Goal: Information Seeking & Learning: Learn about a topic

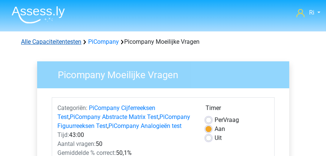
click at [59, 42] on link "Alle Capaciteitentesten" at bounding box center [51, 41] width 60 height 7
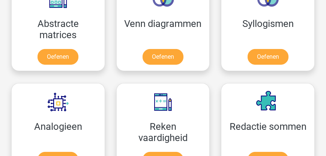
scroll to position [629, 0]
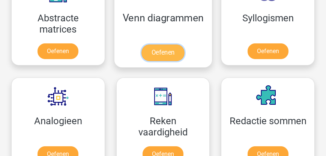
click at [161, 52] on link "Oefenen" at bounding box center [162, 53] width 43 height 16
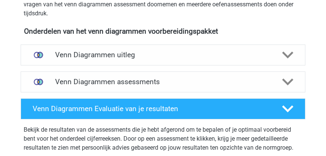
scroll to position [257, 0]
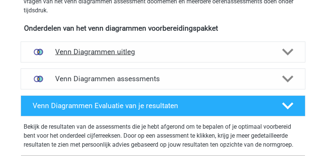
click at [127, 51] on h4 "Venn Diagrammen uitleg" at bounding box center [162, 52] width 215 height 9
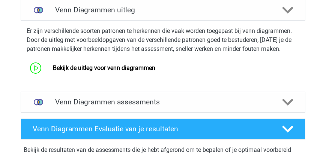
scroll to position [300, 0]
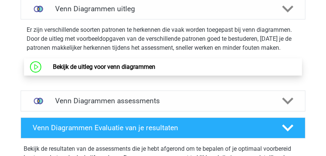
click at [110, 67] on link "Bekijk de uitleg voor venn diagrammen" at bounding box center [104, 66] width 102 height 7
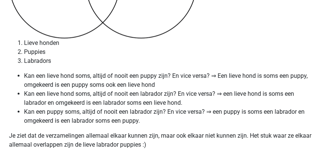
scroll to position [2826, 0]
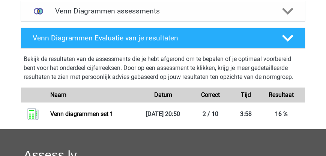
scroll to position [300, 0]
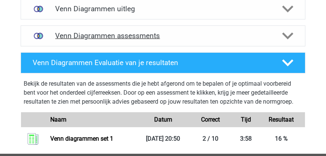
click at [90, 39] on h4 "Venn Diagrammen assessments" at bounding box center [162, 35] width 215 height 9
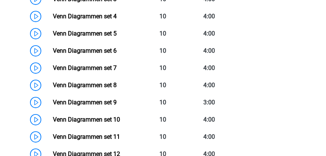
scroll to position [450, 0]
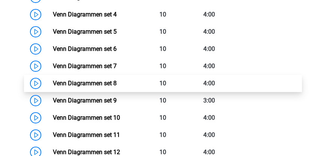
click at [94, 82] on link "Venn Diagrammen set 8" at bounding box center [85, 83] width 64 height 7
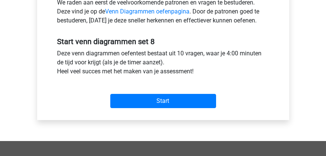
scroll to position [257, 0]
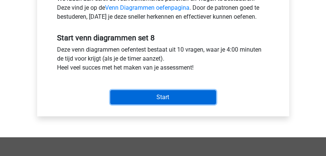
click at [151, 101] on input "Start" at bounding box center [163, 97] width 106 height 14
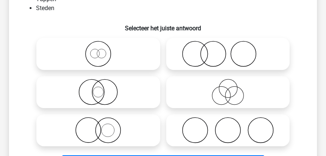
scroll to position [107, 0]
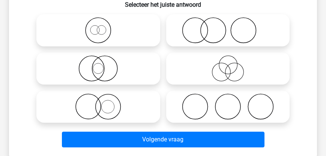
click at [227, 102] on icon at bounding box center [228, 107] width 118 height 26
click at [227, 102] on input "radio" at bounding box center [229, 100] width 5 height 5
radio input "true"
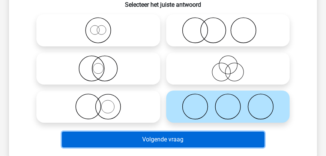
click at [193, 140] on button "Volgende vraag" at bounding box center [163, 140] width 202 height 16
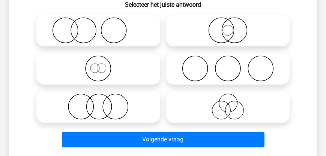
click at [224, 105] on icon at bounding box center [228, 107] width 118 height 26
click at [227, 103] on input "radio" at bounding box center [229, 100] width 5 height 5
radio input "true"
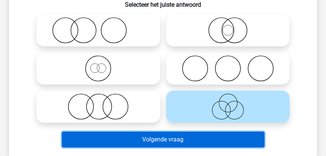
click at [188, 139] on button "Volgende vraag" at bounding box center [163, 140] width 202 height 16
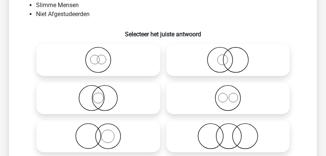
scroll to position [56, 0]
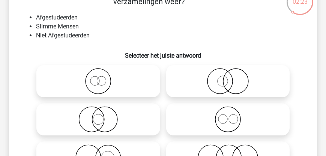
click at [233, 118] on icon at bounding box center [228, 119] width 118 height 26
click at [232, 116] on input "radio" at bounding box center [229, 113] width 5 height 5
radio input "true"
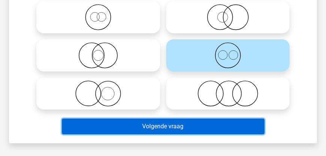
click at [201, 127] on button "Volgende vraag" at bounding box center [163, 127] width 202 height 16
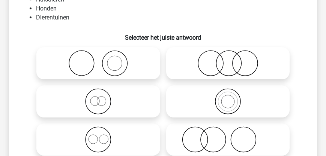
scroll to position [81, 0]
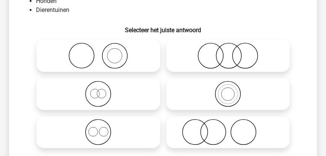
click at [214, 132] on icon at bounding box center [228, 132] width 118 height 26
click at [227, 129] on input "radio" at bounding box center [229, 126] width 5 height 5
radio input "true"
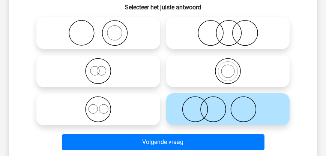
scroll to position [146, 0]
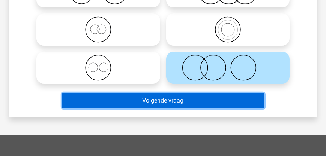
click at [176, 103] on button "Volgende vraag" at bounding box center [163, 101] width 202 height 16
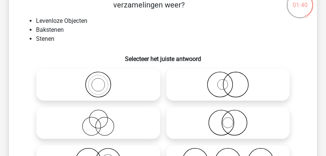
scroll to position [77, 0]
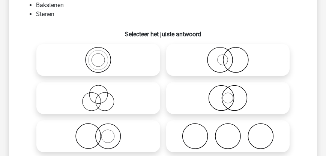
click at [96, 134] on icon at bounding box center [98, 136] width 118 height 26
click at [98, 133] on input "radio" at bounding box center [100, 130] width 5 height 5
radio input "true"
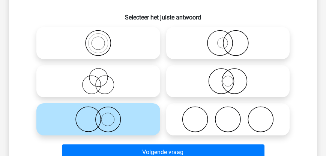
scroll to position [99, 0]
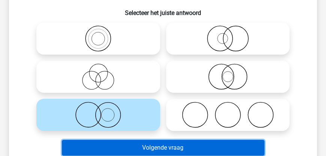
click at [175, 146] on button "Volgende vraag" at bounding box center [163, 148] width 202 height 16
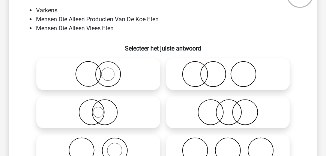
scroll to position [56, 0]
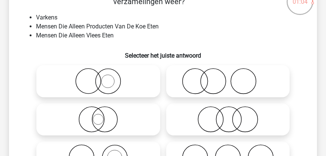
click at [209, 82] on icon at bounding box center [228, 81] width 118 height 26
click at [227, 78] on input "radio" at bounding box center [229, 75] width 5 height 5
radio input "true"
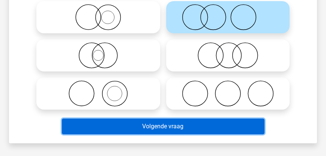
click at [192, 125] on button "Volgende vraag" at bounding box center [163, 127] width 202 height 16
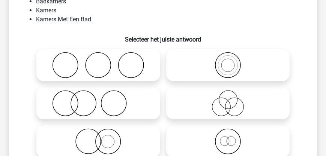
scroll to position [85, 0]
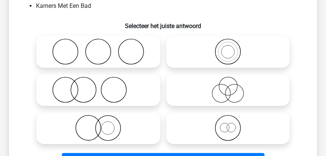
click at [242, 99] on icon at bounding box center [228, 90] width 118 height 26
click at [232, 86] on input "radio" at bounding box center [229, 83] width 5 height 5
radio input "true"
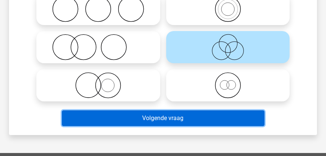
click at [202, 120] on button "Volgende vraag" at bounding box center [163, 119] width 202 height 16
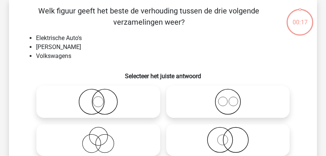
scroll to position [34, 0]
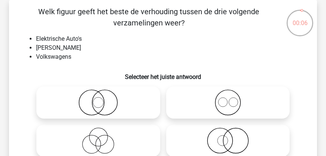
click at [233, 104] on icon at bounding box center [228, 103] width 118 height 26
click at [232, 99] on input "radio" at bounding box center [229, 96] width 5 height 5
radio input "true"
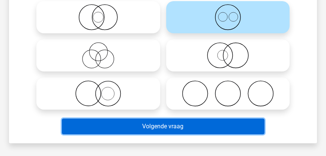
click at [209, 126] on button "Volgende vraag" at bounding box center [163, 127] width 202 height 16
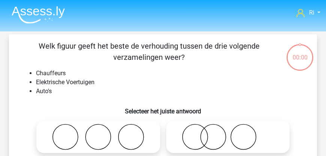
scroll to position [34, 0]
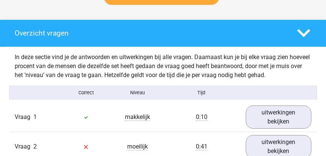
scroll to position [471, 0]
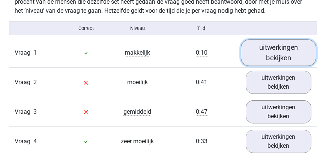
click at [283, 62] on link "uitwerkingen bekijken" at bounding box center [279, 52] width 76 height 27
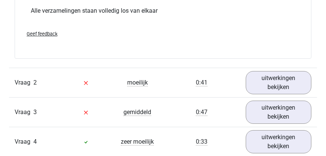
scroll to position [749, 0]
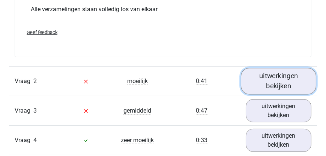
click at [281, 88] on link "uitwerkingen bekijken" at bounding box center [279, 81] width 76 height 27
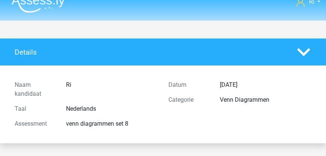
scroll to position [0, 0]
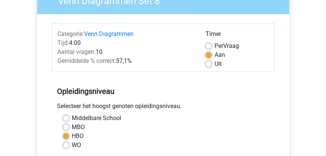
scroll to position [21, 0]
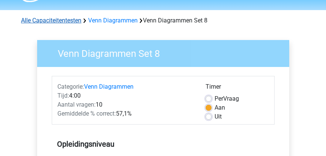
click at [48, 22] on link "Alle Capaciteitentesten" at bounding box center [51, 20] width 60 height 7
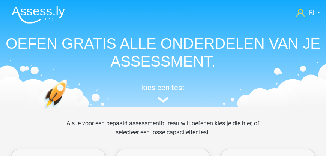
scroll to position [458, 0]
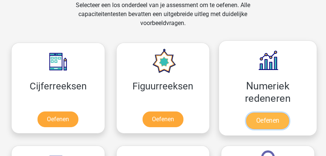
click at [269, 120] on link "Oefenen" at bounding box center [267, 121] width 43 height 16
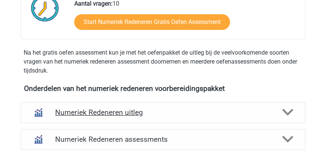
scroll to position [257, 0]
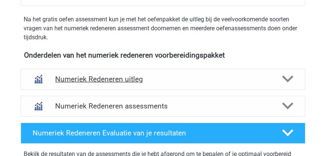
click at [114, 80] on h4 "Numeriek Redeneren uitleg" at bounding box center [162, 79] width 215 height 9
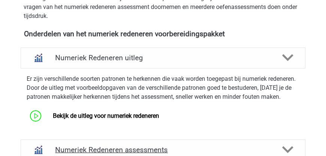
scroll to position [342, 0]
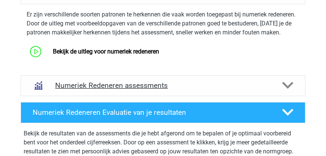
click at [109, 90] on h4 "Numeriek Redeneren assessments" at bounding box center [162, 85] width 215 height 9
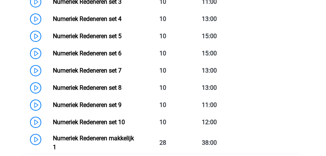
scroll to position [535, 0]
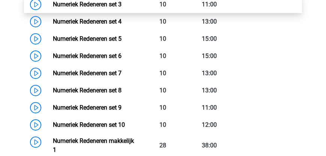
click at [93, 8] on link "Numeriek Redeneren set 3" at bounding box center [87, 4] width 69 height 7
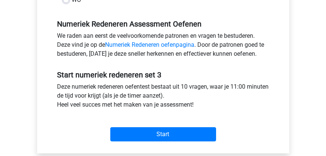
scroll to position [257, 0]
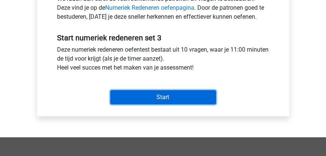
click at [148, 95] on input "Start" at bounding box center [163, 97] width 106 height 14
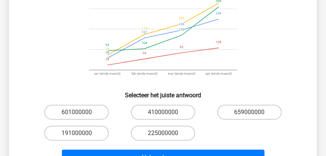
scroll to position [85, 0]
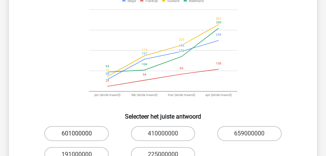
click at [73, 135] on label "601000000" at bounding box center [76, 133] width 64 height 15
click at [76, 135] on input "601000000" at bounding box center [78, 136] width 5 height 5
radio input "true"
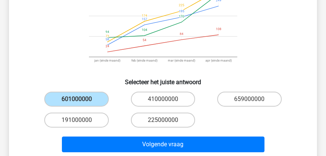
scroll to position [193, 0]
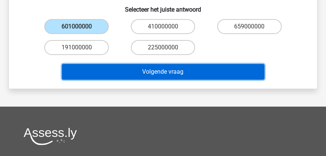
click at [148, 74] on button "Volgende vraag" at bounding box center [163, 72] width 202 height 16
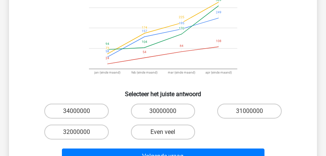
scroll to position [120, 0]
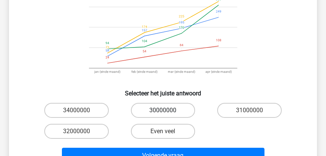
click at [157, 110] on label "30000000" at bounding box center [163, 110] width 64 height 15
click at [163, 111] on input "30000000" at bounding box center [165, 113] width 5 height 5
radio input "true"
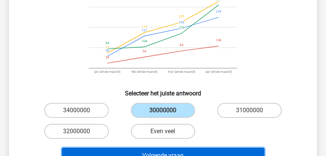
click at [164, 154] on button "Volgende vraag" at bounding box center [163, 156] width 202 height 16
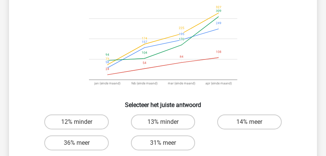
scroll to position [107, 0]
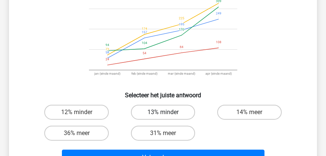
click at [150, 112] on label "13% minder" at bounding box center [163, 112] width 64 height 15
click at [163, 112] on input "13% minder" at bounding box center [165, 114] width 5 height 5
radio input "true"
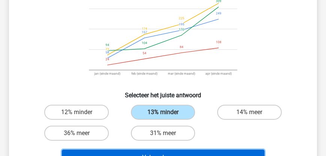
click at [157, 153] on button "Volgende vraag" at bounding box center [163, 158] width 202 height 16
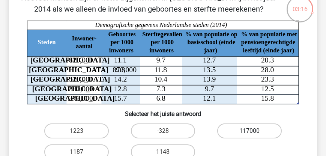
scroll to position [56, 0]
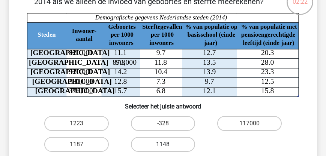
click at [143, 148] on label "1148" at bounding box center [163, 144] width 64 height 15
click at [163, 148] on input "1148" at bounding box center [165, 147] width 5 height 5
radio input "true"
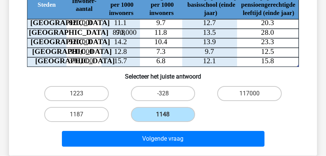
scroll to position [120, 0]
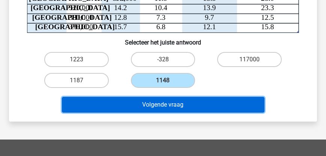
click at [152, 107] on button "Volgende vraag" at bounding box center [163, 105] width 202 height 16
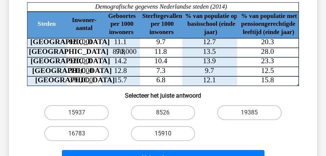
scroll to position [107, 0]
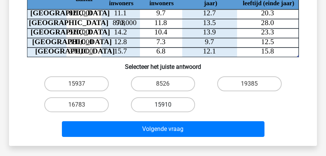
click at [152, 97] on label "15910" at bounding box center [163, 104] width 64 height 15
click at [163, 105] on input "15910" at bounding box center [165, 107] width 5 height 5
radio input "true"
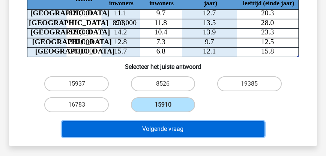
click at [157, 121] on button "Volgende vraag" at bounding box center [163, 129] width 202 height 16
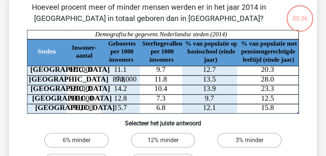
scroll to position [34, 0]
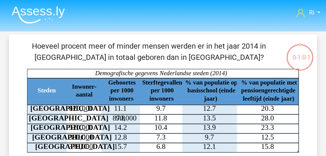
scroll to position [34, 0]
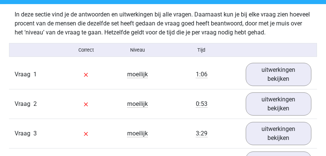
scroll to position [450, 0]
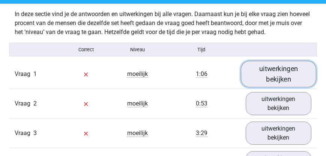
click at [266, 84] on link "uitwerkingen bekijken" at bounding box center [279, 74] width 76 height 27
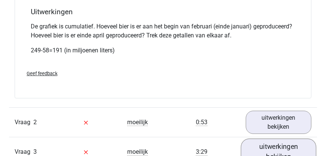
scroll to position [792, 0]
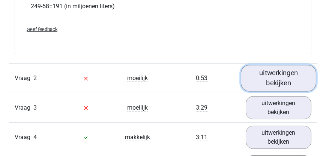
click at [280, 78] on link "uitwerkingen bekijken" at bounding box center [279, 78] width 76 height 27
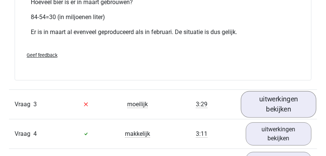
scroll to position [1156, 0]
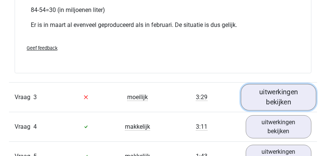
click at [281, 94] on link "uitwerkingen bekijken" at bounding box center [279, 97] width 76 height 27
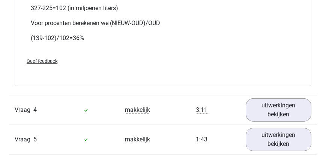
scroll to position [1541, 0]
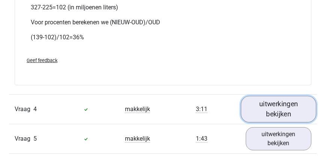
click at [275, 97] on link "uitwerkingen bekijken" at bounding box center [279, 109] width 76 height 27
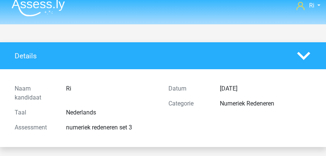
scroll to position [0, 0]
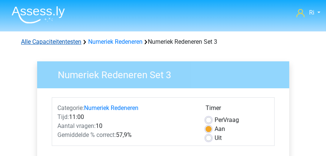
click at [58, 42] on link "Alle Capaciteitentesten" at bounding box center [51, 41] width 60 height 7
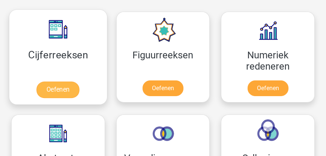
scroll to position [481, 0]
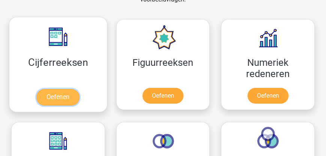
click at [51, 99] on link "Oefenen" at bounding box center [58, 97] width 43 height 16
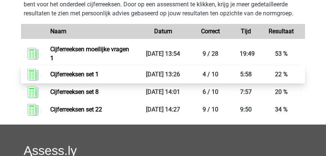
scroll to position [300, 0]
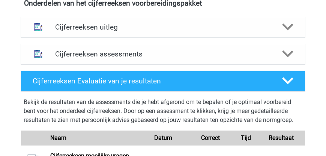
click at [113, 52] on h4 "Cijferreeksen assessments" at bounding box center [162, 54] width 215 height 9
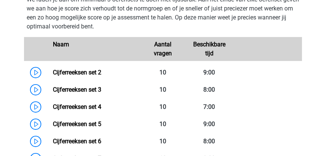
scroll to position [385, 0]
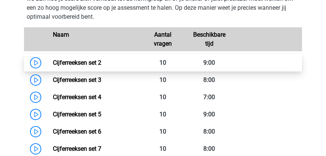
click at [93, 65] on link "Cijferreeksen set 2" at bounding box center [77, 62] width 48 height 7
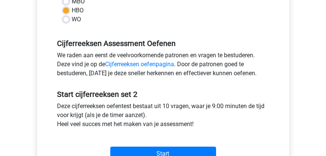
scroll to position [235, 0]
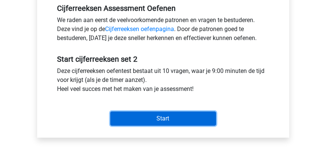
click at [160, 119] on input "Start" at bounding box center [163, 119] width 106 height 14
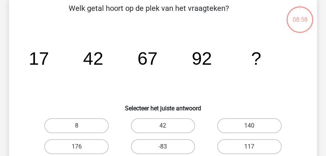
scroll to position [43, 0]
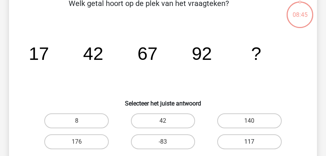
click at [260, 140] on label "117" at bounding box center [249, 142] width 64 height 15
click at [254, 142] on input "117" at bounding box center [251, 144] width 5 height 5
radio input "true"
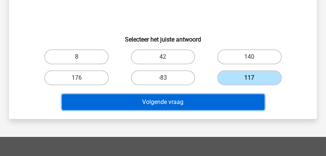
click at [215, 105] on button "Volgende vraag" at bounding box center [163, 102] width 202 height 16
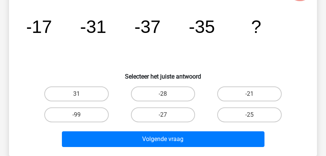
scroll to position [77, 0]
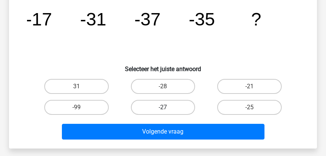
click at [173, 105] on label "-27" at bounding box center [163, 107] width 64 height 15
click at [167, 108] on input "-27" at bounding box center [165, 110] width 5 height 5
radio input "true"
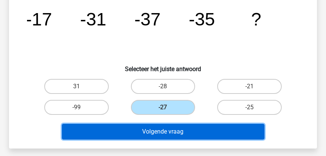
click at [172, 129] on button "Volgende vraag" at bounding box center [163, 132] width 202 height 16
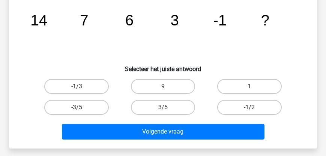
click at [250, 106] on label "-1/2" at bounding box center [249, 107] width 64 height 15
click at [250, 108] on input "-1/2" at bounding box center [251, 110] width 5 height 5
radio input "true"
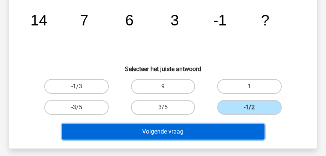
click at [205, 131] on button "Volgende vraag" at bounding box center [163, 132] width 202 height 16
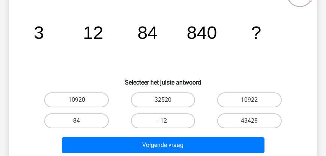
scroll to position [64, 0]
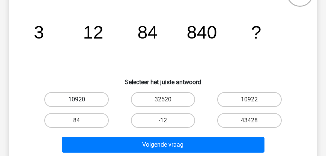
click at [80, 98] on label "10920" at bounding box center [76, 99] width 64 height 15
click at [80, 100] on input "10920" at bounding box center [78, 102] width 5 height 5
radio input "true"
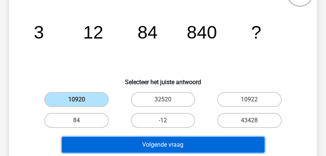
click at [143, 144] on button "Volgende vraag" at bounding box center [163, 145] width 202 height 16
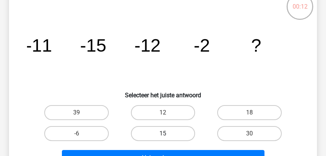
scroll to position [77, 0]
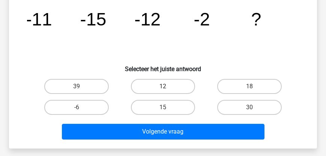
click at [161, 84] on label "12" at bounding box center [163, 86] width 64 height 15
click at [163, 87] on input "12" at bounding box center [165, 89] width 5 height 5
radio input "true"
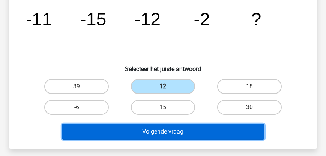
click at [160, 128] on button "Volgende vraag" at bounding box center [163, 132] width 202 height 16
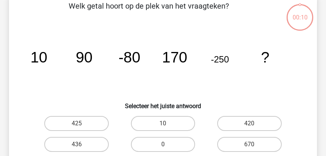
scroll to position [34, 0]
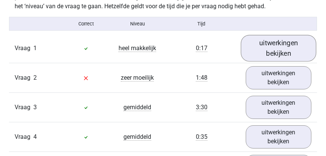
scroll to position [450, 0]
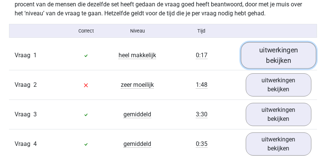
click at [274, 61] on link "uitwerkingen bekijken" at bounding box center [279, 55] width 76 height 27
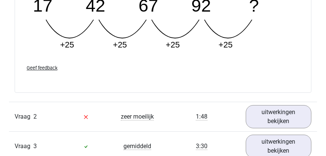
scroll to position [771, 0]
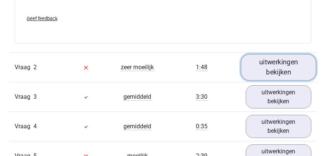
click at [269, 73] on link "uitwerkingen bekijken" at bounding box center [279, 67] width 76 height 27
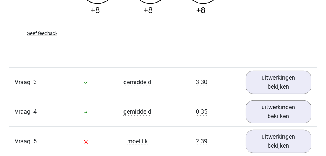
scroll to position [1156, 0]
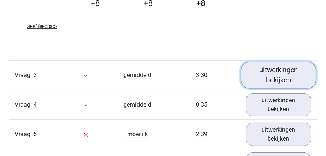
click at [295, 85] on link "uitwerkingen bekijken" at bounding box center [279, 75] width 76 height 27
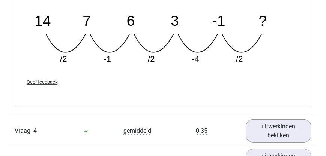
scroll to position [1499, 0]
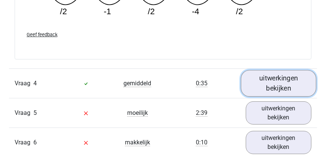
click at [294, 90] on link "uitwerkingen bekijken" at bounding box center [279, 83] width 76 height 27
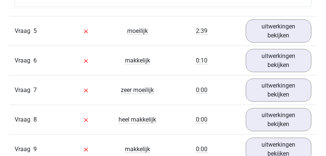
scroll to position [1948, 0]
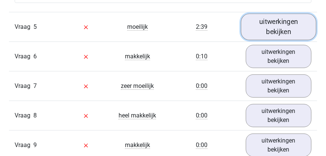
click at [270, 35] on link "uitwerkingen bekijken" at bounding box center [279, 26] width 76 height 27
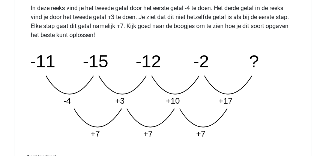
scroll to position [2299, 0]
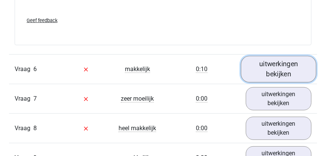
click at [262, 70] on link "uitwerkingen bekijken" at bounding box center [279, 69] width 76 height 27
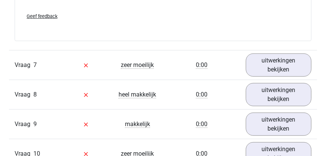
scroll to position [2705, 0]
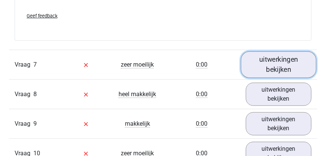
click at [258, 70] on link "uitwerkingen bekijken" at bounding box center [279, 64] width 76 height 27
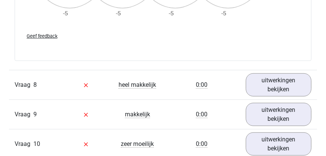
scroll to position [3198, 0]
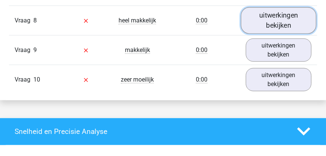
click at [276, 29] on link "uitwerkingen bekijken" at bounding box center [279, 20] width 76 height 27
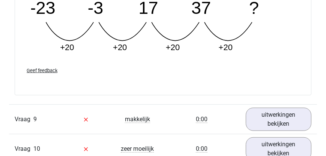
scroll to position [3433, 0]
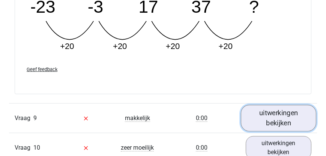
click at [266, 114] on link "uitwerkingen bekijken" at bounding box center [279, 118] width 76 height 27
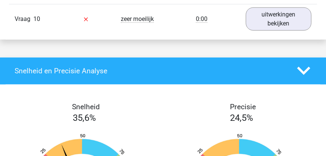
scroll to position [3926, 0]
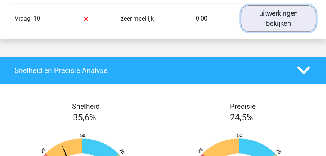
click at [266, 25] on link "uitwerkingen bekijken" at bounding box center [279, 18] width 76 height 27
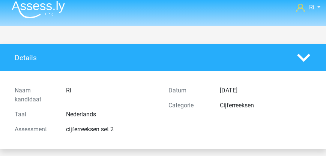
scroll to position [0, 0]
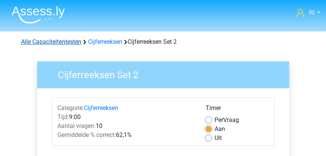
click at [69, 42] on link "Alle Capaciteitentesten" at bounding box center [51, 41] width 60 height 7
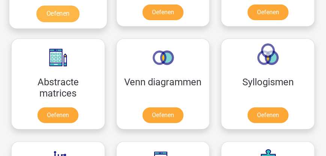
scroll to position [479, 0]
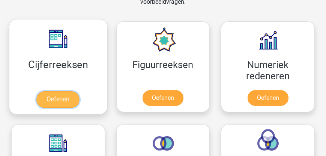
click at [58, 96] on link "Oefenen" at bounding box center [58, 99] width 43 height 16
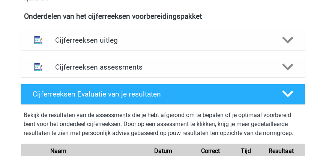
scroll to position [278, 0]
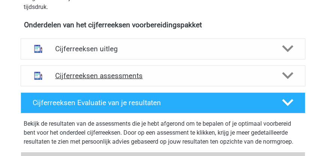
click at [117, 75] on h4 "Cijferreeksen assessments" at bounding box center [162, 76] width 215 height 9
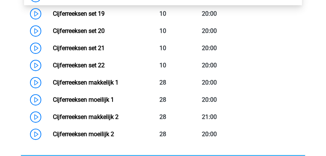
scroll to position [728, 0]
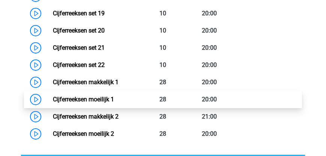
click at [92, 99] on link "Cijferreeksen moeilijk 1" at bounding box center [83, 99] width 61 height 7
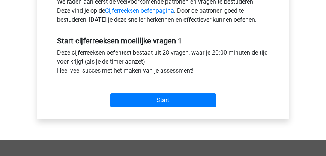
scroll to position [278, 0]
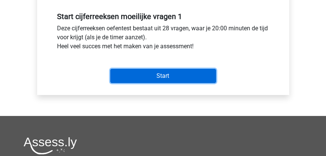
click at [150, 80] on input "Start" at bounding box center [163, 76] width 106 height 14
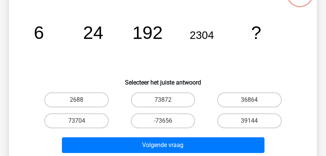
scroll to position [64, 0]
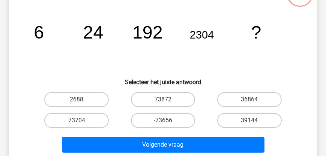
click at [85, 120] on label "73704" at bounding box center [76, 120] width 64 height 15
click at [81, 121] on input "73704" at bounding box center [78, 123] width 5 height 5
radio input "true"
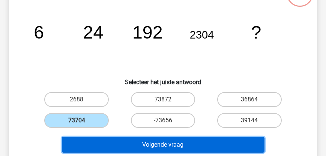
click at [135, 146] on button "Volgende vraag" at bounding box center [163, 145] width 202 height 16
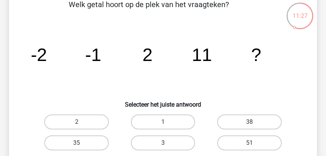
scroll to position [85, 0]
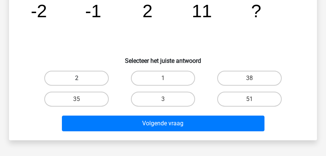
click at [88, 74] on label "2" at bounding box center [76, 78] width 64 height 15
click at [81, 78] on input "2" at bounding box center [78, 80] width 5 height 5
radio input "true"
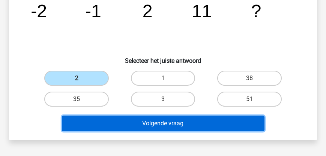
click at [165, 126] on button "Volgende vraag" at bounding box center [163, 124] width 202 height 16
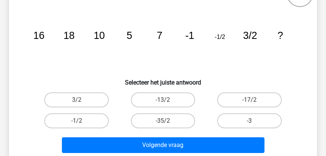
scroll to position [43, 0]
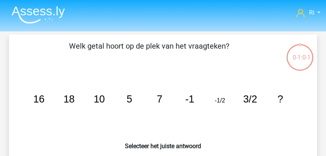
scroll to position [43, 0]
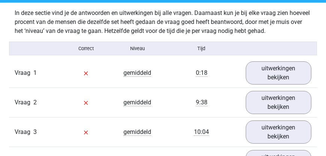
scroll to position [450, 0]
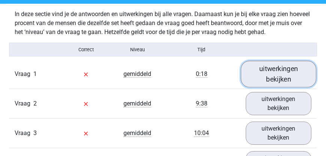
click at [280, 79] on link "uitwerkingen bekijken" at bounding box center [279, 74] width 76 height 27
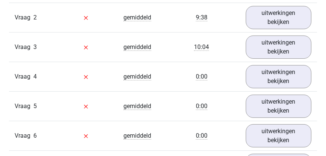
scroll to position [877, 0]
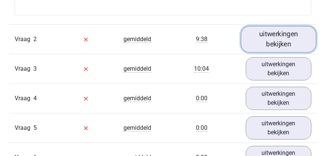
click at [275, 46] on link "uitwerkingen bekijken" at bounding box center [279, 39] width 76 height 27
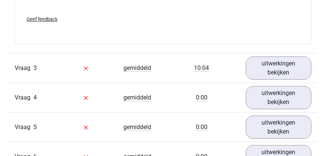
scroll to position [1242, 0]
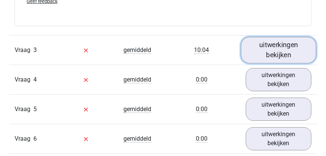
click at [261, 56] on link "uitwerkingen bekijken" at bounding box center [279, 50] width 76 height 27
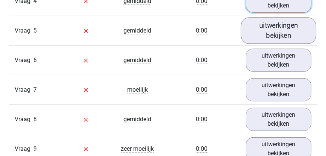
scroll to position [1604, 0]
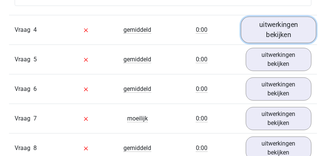
click at [289, 36] on link "uitwerkingen bekijken" at bounding box center [279, 29] width 76 height 27
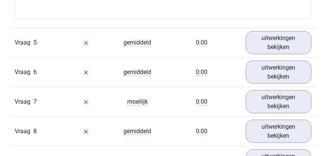
scroll to position [1989, 0]
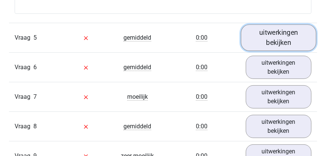
click at [271, 42] on link "uitwerkingen bekijken" at bounding box center [279, 37] width 76 height 27
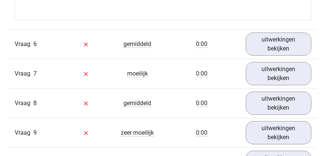
scroll to position [2383, 0]
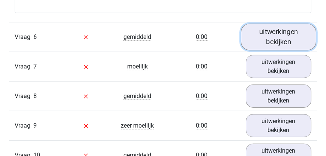
click at [269, 48] on link "uitwerkingen bekijken" at bounding box center [279, 37] width 76 height 27
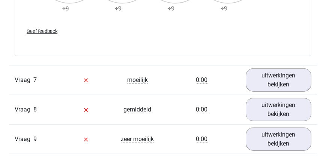
scroll to position [2789, 0]
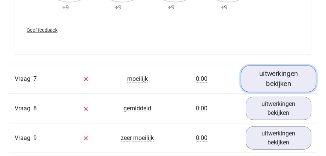
click at [275, 76] on link "uitwerkingen bekijken" at bounding box center [279, 79] width 76 height 27
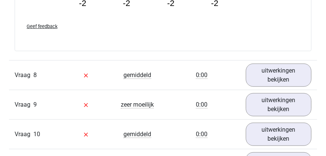
scroll to position [3175, 0]
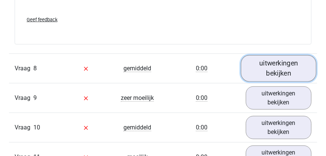
click at [268, 71] on link "uitwerkingen bekijken" at bounding box center [279, 68] width 76 height 27
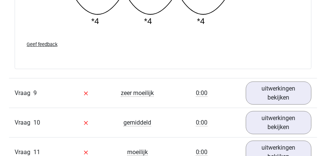
scroll to position [3560, 0]
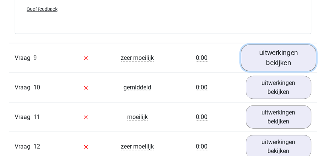
click at [279, 67] on link "uitwerkingen bekijken" at bounding box center [279, 58] width 76 height 27
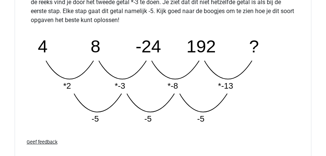
scroll to position [3957, 0]
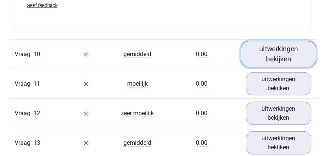
click at [270, 54] on link "uitwerkingen bekijken" at bounding box center [279, 54] width 76 height 27
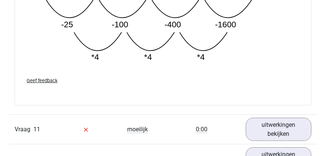
scroll to position [4321, 0]
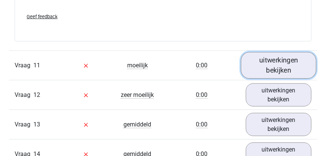
click at [269, 70] on link "uitwerkingen bekijken" at bounding box center [279, 65] width 76 height 27
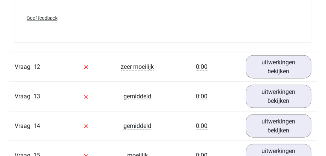
scroll to position [4664, 0]
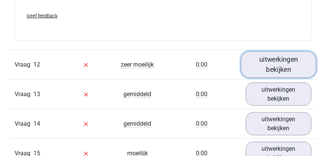
click at [268, 71] on link "uitwerkingen bekijken" at bounding box center [279, 64] width 76 height 27
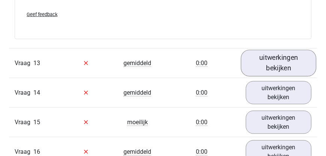
scroll to position [5092, 0]
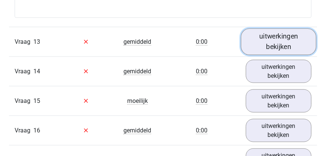
click at [282, 49] on link "uitwerkingen bekijken" at bounding box center [279, 41] width 76 height 27
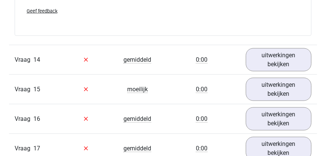
scroll to position [5477, 0]
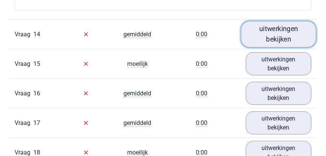
click at [281, 39] on link "uitwerkingen bekijken" at bounding box center [279, 34] width 76 height 27
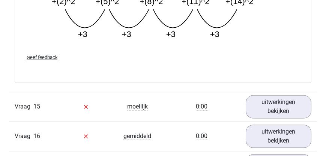
scroll to position [5798, 0]
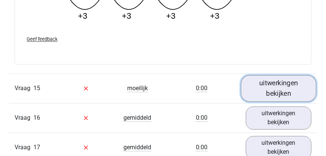
click at [263, 90] on link "uitwerkingen bekijken" at bounding box center [279, 88] width 76 height 27
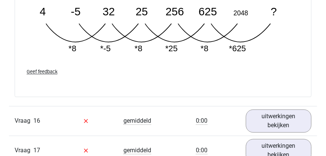
scroll to position [6226, 0]
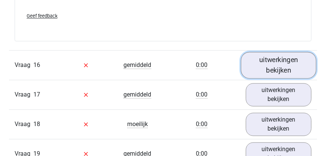
click at [276, 66] on link "uitwerkingen bekijken" at bounding box center [279, 65] width 76 height 27
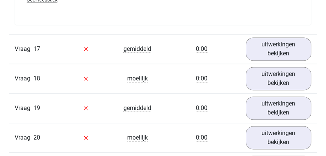
scroll to position [6590, 0]
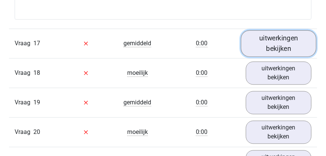
click at [294, 48] on link "uitwerkingen bekijken" at bounding box center [279, 43] width 76 height 27
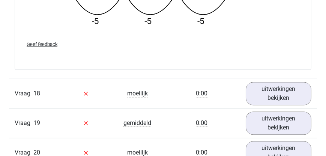
scroll to position [6976, 0]
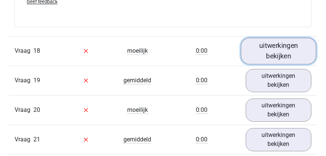
click at [279, 58] on link "uitwerkingen bekijken" at bounding box center [279, 50] width 76 height 27
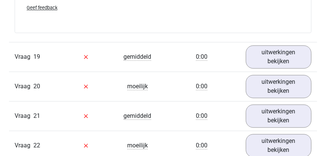
scroll to position [7383, 0]
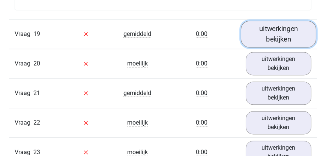
click at [281, 41] on link "uitwerkingen bekijken" at bounding box center [279, 34] width 76 height 27
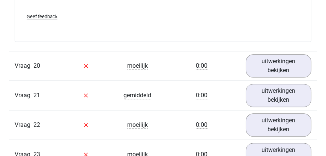
scroll to position [7725, 0]
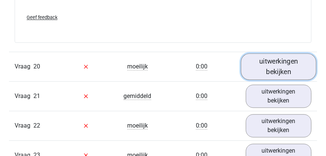
click at [272, 67] on link "uitwerkingen bekijken" at bounding box center [279, 66] width 76 height 27
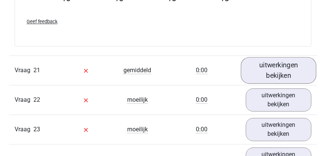
scroll to position [8068, 0]
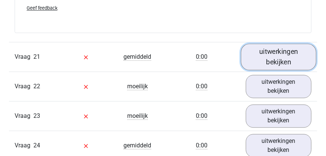
click at [271, 62] on link "uitwerkingen bekijken" at bounding box center [279, 57] width 76 height 27
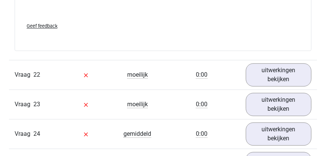
scroll to position [8474, 0]
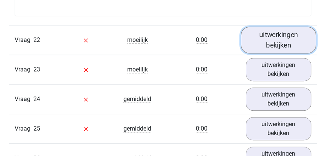
click at [270, 44] on link "uitwerkingen bekijken" at bounding box center [279, 40] width 76 height 27
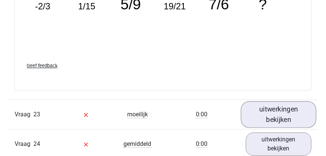
scroll to position [8838, 0]
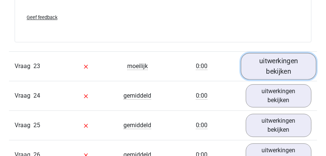
click at [266, 69] on link "uitwerkingen bekijken" at bounding box center [279, 66] width 76 height 27
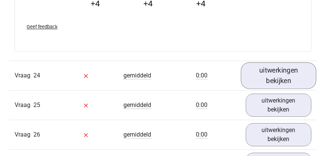
scroll to position [9245, 0]
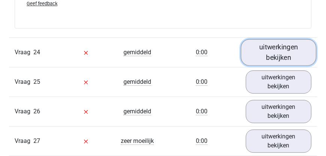
click at [278, 55] on link "uitwerkingen bekijken" at bounding box center [279, 52] width 76 height 27
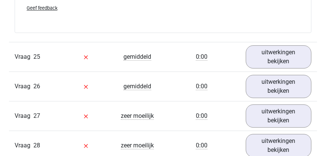
scroll to position [9588, 0]
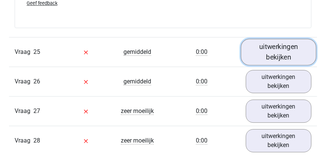
click at [273, 53] on link "uitwerkingen bekijken" at bounding box center [279, 52] width 76 height 27
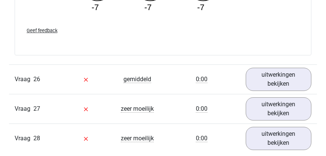
scroll to position [9994, 0]
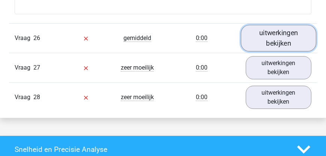
click at [277, 43] on link "uitwerkingen bekijken" at bounding box center [279, 38] width 76 height 27
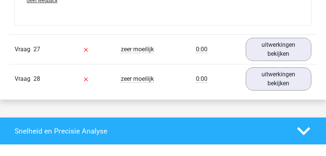
scroll to position [10337, 0]
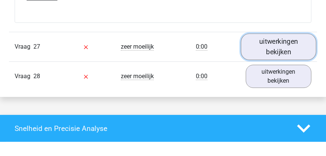
drag, startPoint x: 272, startPoint y: 48, endPoint x: 268, endPoint y: 48, distance: 4.2
click at [272, 47] on link "uitwerkingen bekijken" at bounding box center [279, 47] width 76 height 27
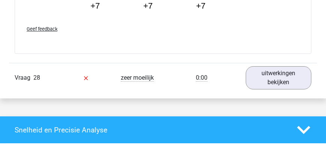
scroll to position [10701, 0]
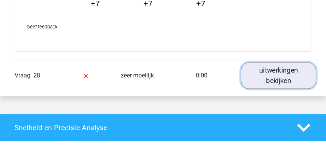
click at [272, 76] on link "uitwerkingen bekijken" at bounding box center [279, 76] width 76 height 27
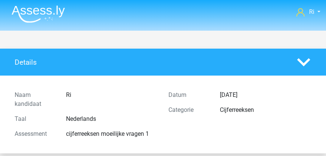
scroll to position [0, 0]
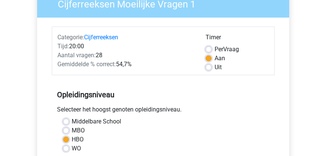
scroll to position [21, 0]
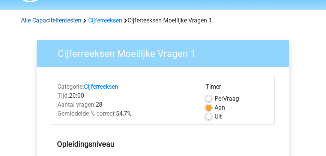
click at [34, 20] on link "Alle Capaciteitentesten" at bounding box center [51, 20] width 60 height 7
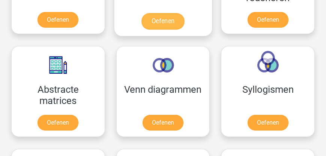
scroll to position [565, 0]
